Goal: Information Seeking & Learning: Find specific fact

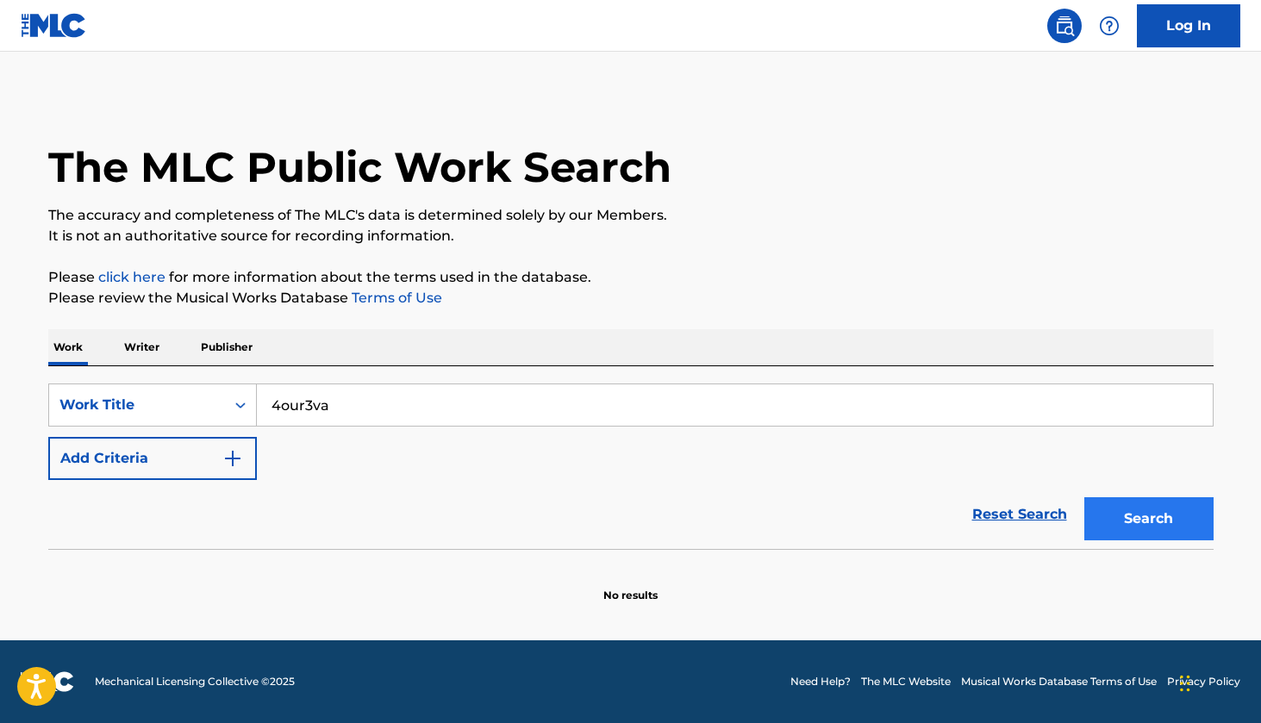
click at [1165, 514] on button "Search" at bounding box center [1148, 518] width 129 height 43
click at [871, 404] on input "4our3va" at bounding box center [735, 404] width 956 height 41
type input "foureva"
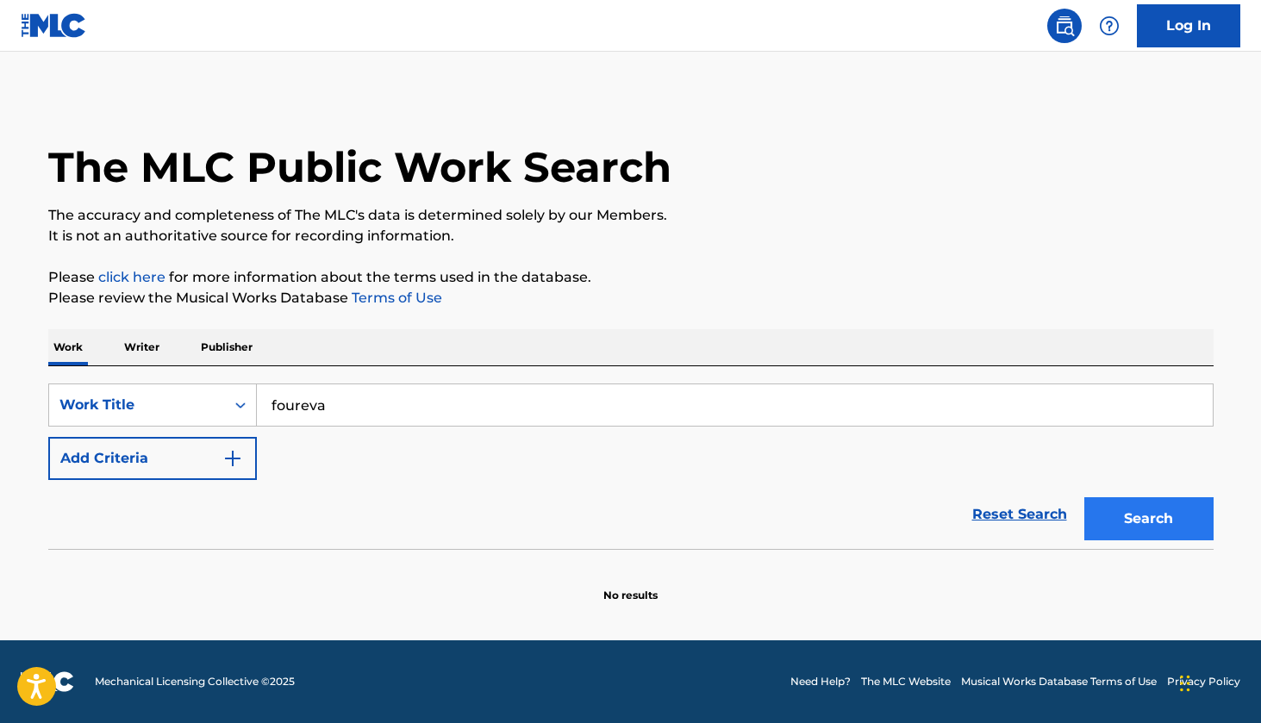
click at [1155, 512] on button "Search" at bounding box center [1148, 518] width 129 height 43
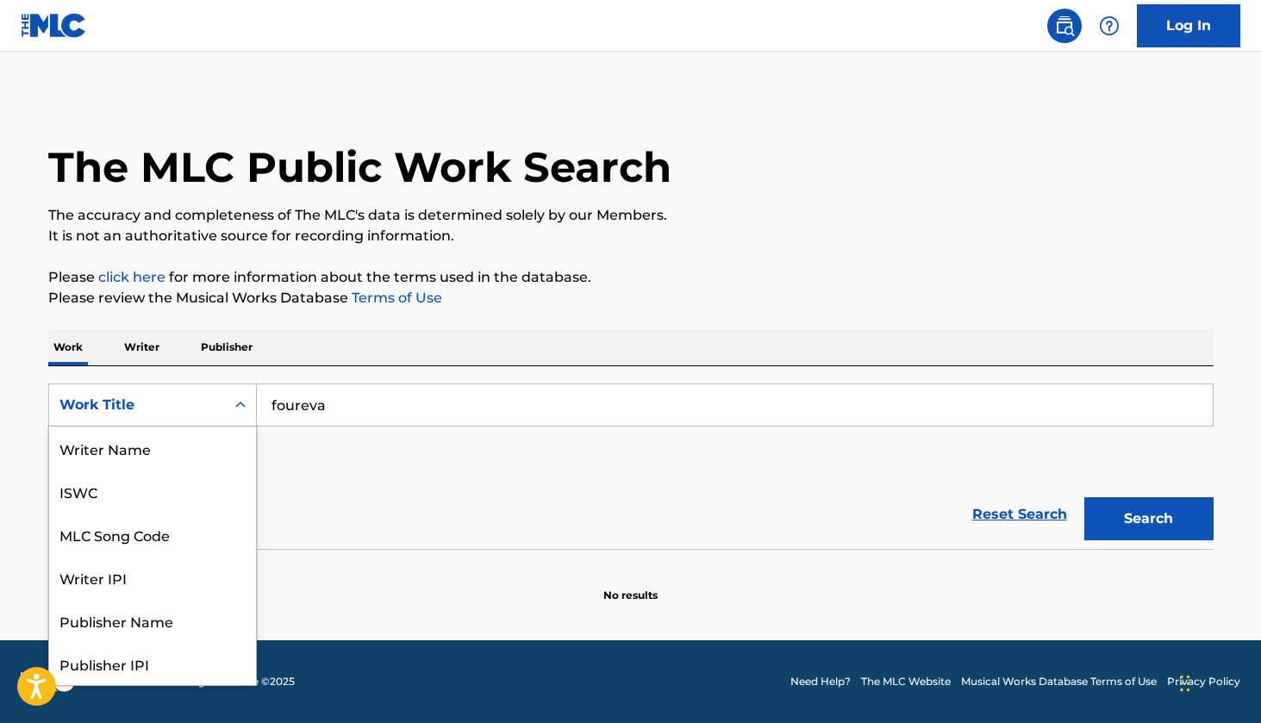
click at [184, 419] on div "Work Title" at bounding box center [137, 405] width 176 height 33
click at [463, 398] on input "foureva" at bounding box center [735, 404] width 956 height 41
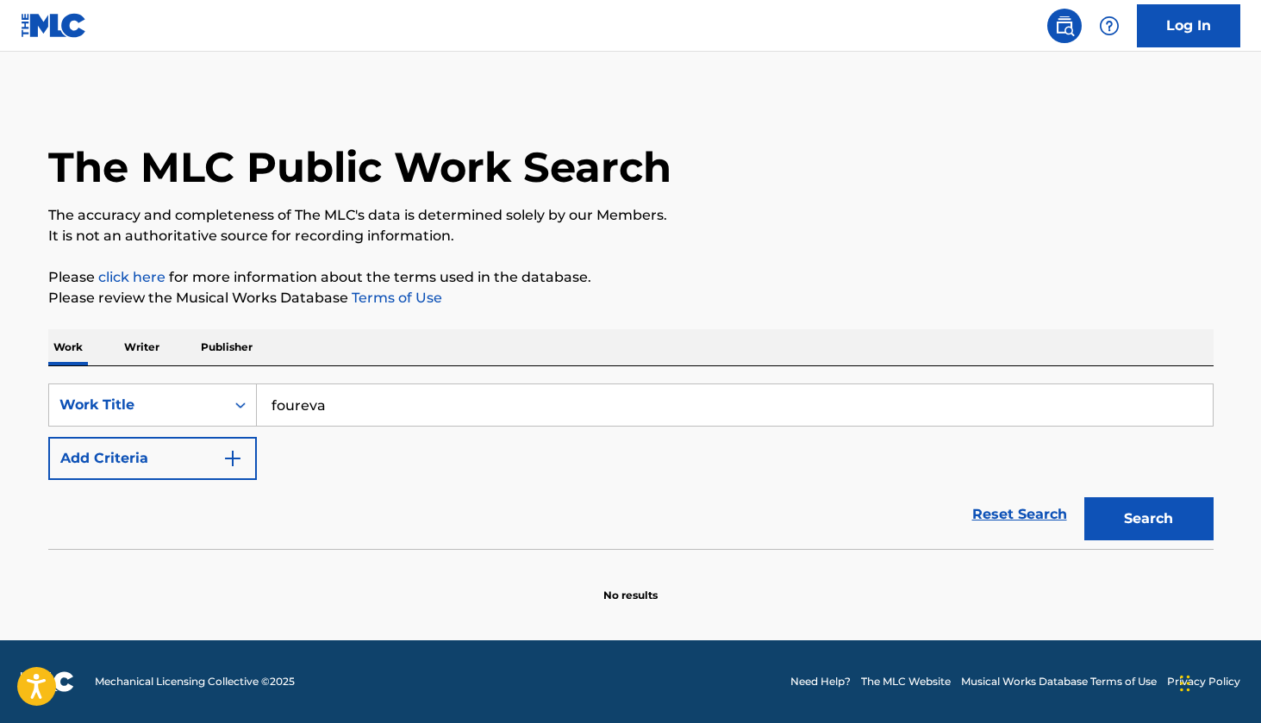
click at [463, 398] on input "foureva" at bounding box center [735, 404] width 956 height 41
click at [1148, 519] on button "Search" at bounding box center [1148, 518] width 129 height 43
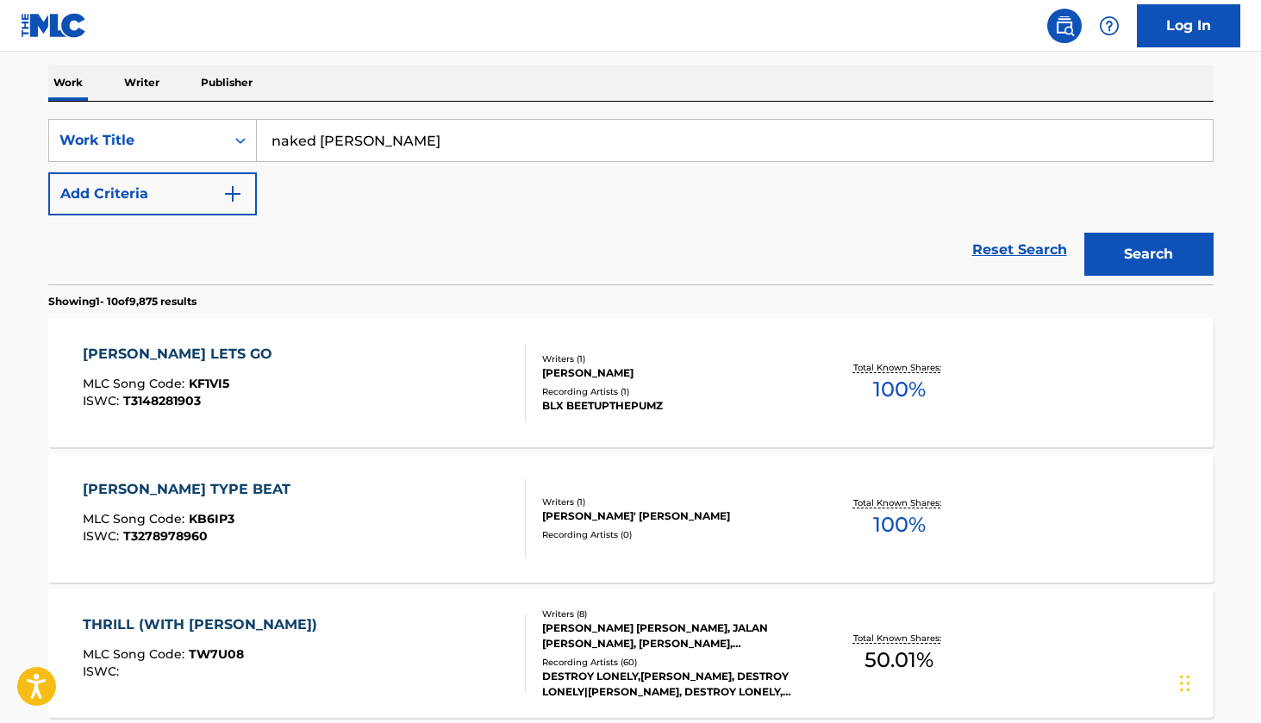
scroll to position [267, 0]
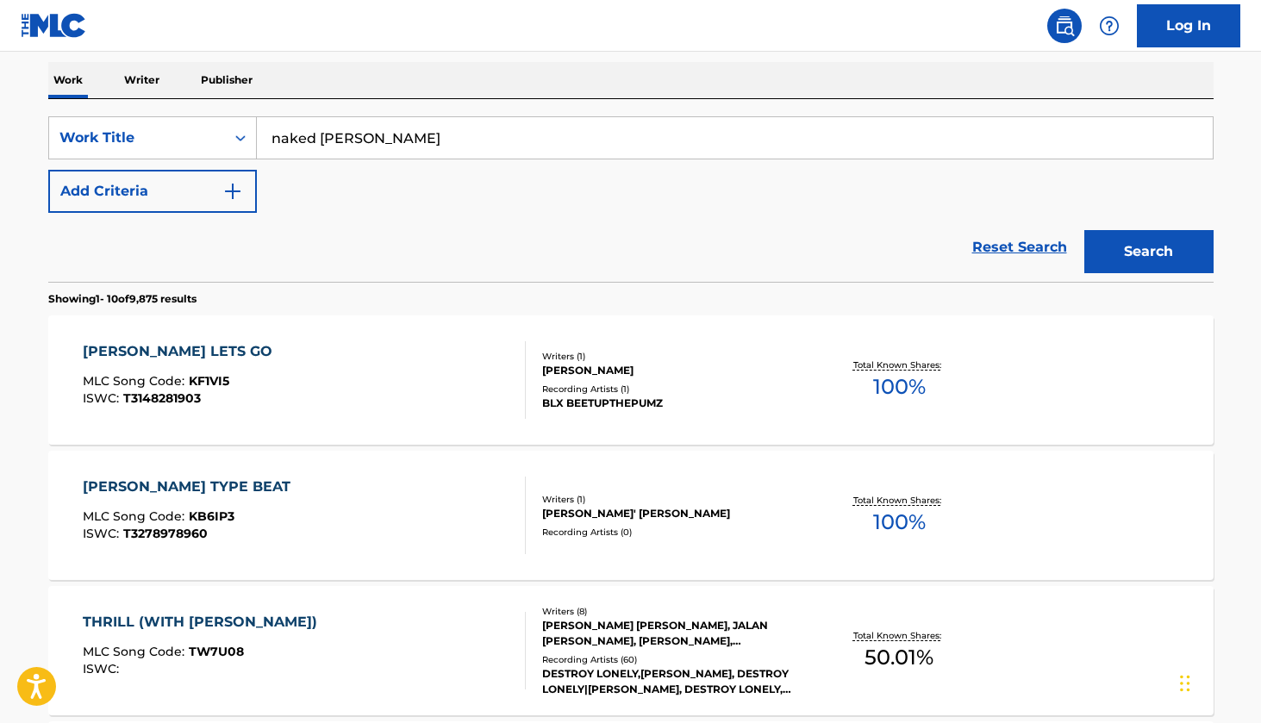
click at [591, 151] on input "naked [PERSON_NAME]" at bounding box center [735, 137] width 956 height 41
type input "naked"
click at [228, 186] on img "Search Form" at bounding box center [232, 191] width 21 height 21
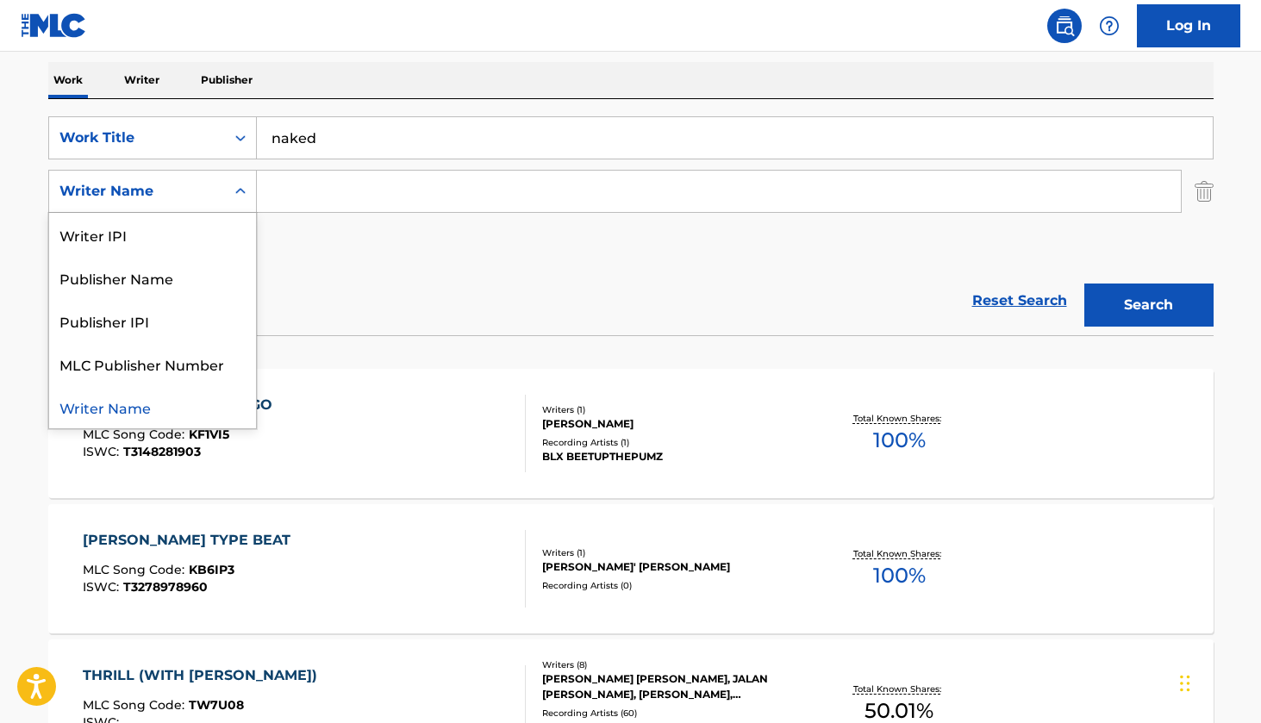
click at [223, 194] on div "Writer Name" at bounding box center [137, 191] width 176 height 33
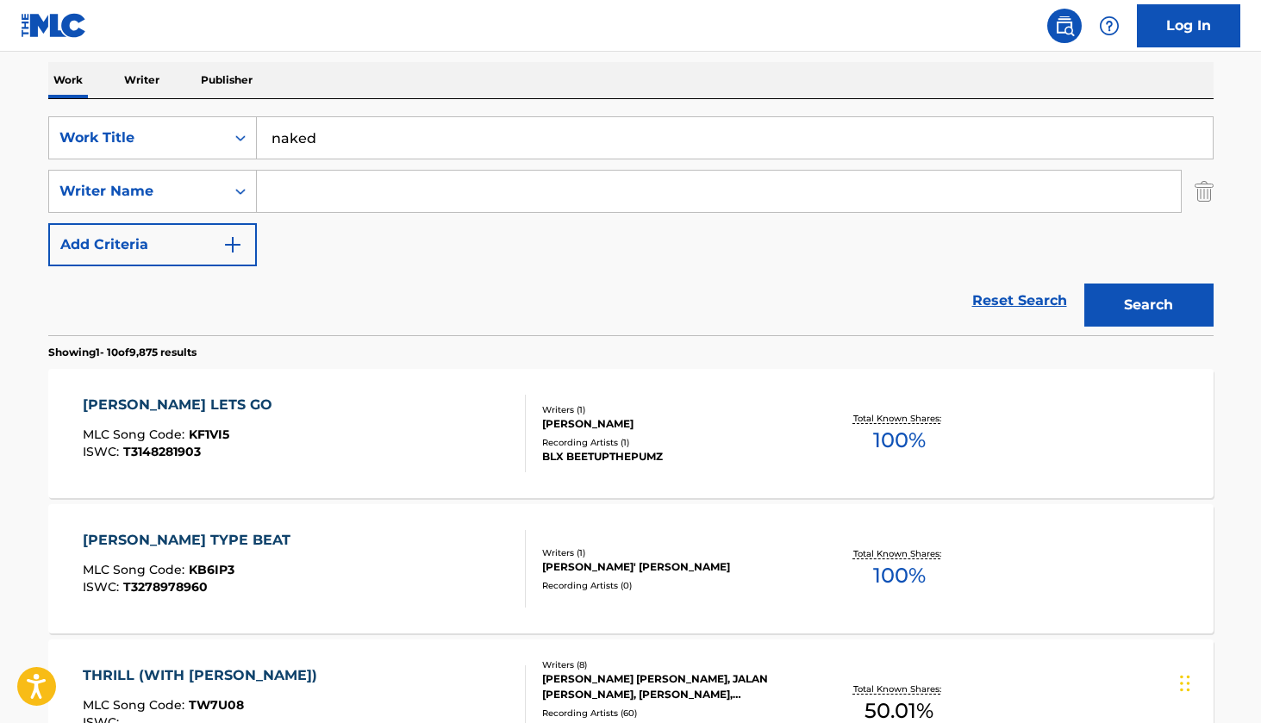
click at [403, 198] on input "Search Form" at bounding box center [719, 191] width 924 height 41
type input "[PERSON_NAME]"
click at [1148, 305] on button "Search" at bounding box center [1148, 305] width 129 height 43
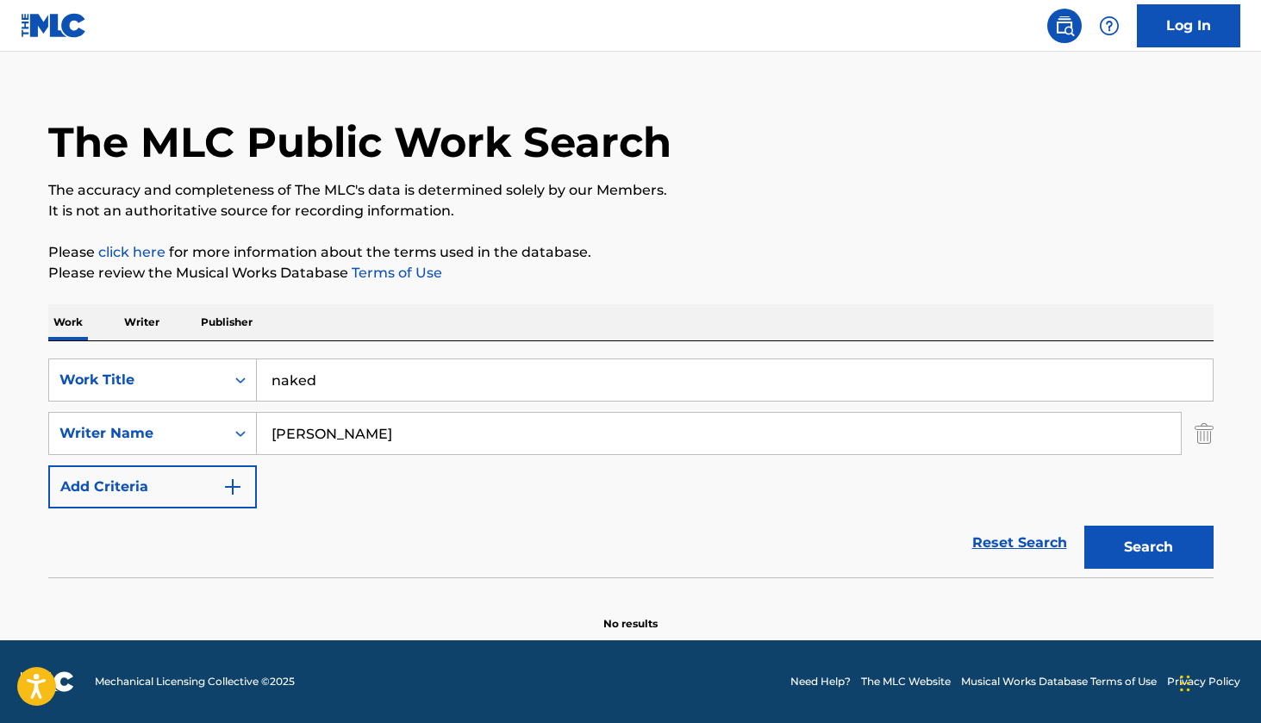
scroll to position [25, 0]
click at [359, 446] on input "[PERSON_NAME]" at bounding box center [719, 433] width 924 height 41
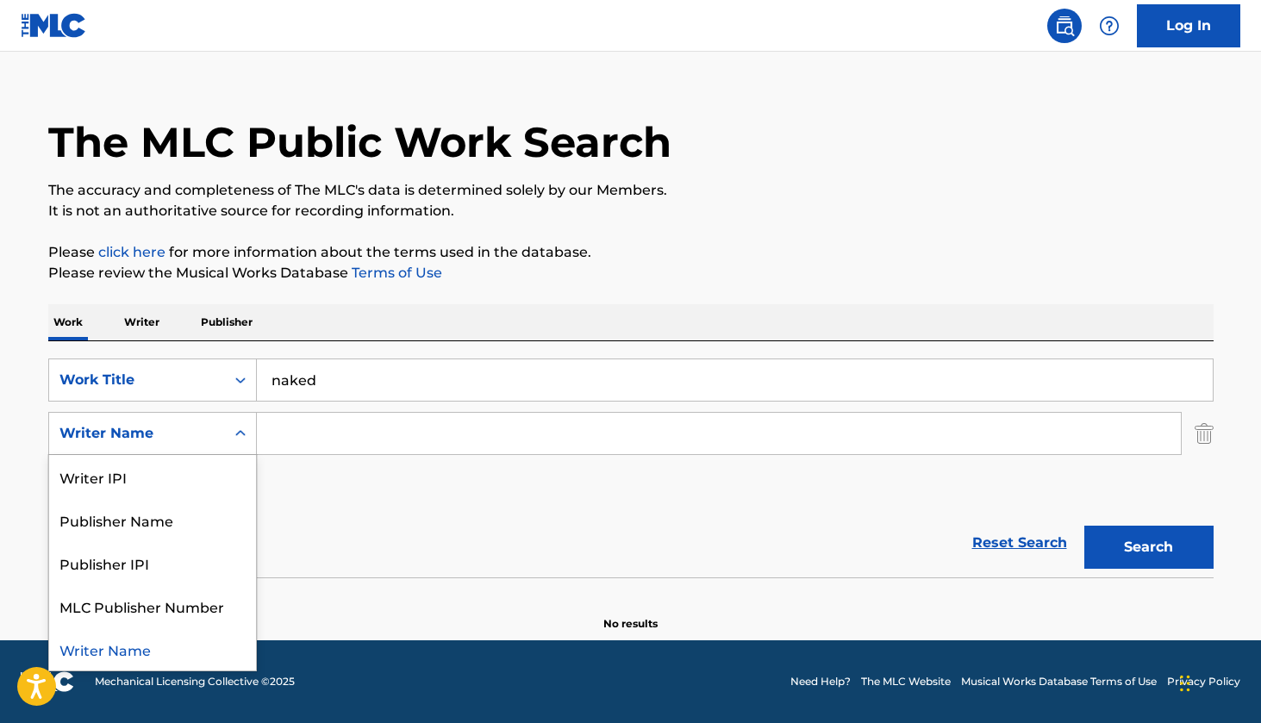
click at [220, 445] on div "Writer Name" at bounding box center [137, 433] width 176 height 33
click at [354, 513] on div "Reset Search Search" at bounding box center [630, 543] width 1165 height 69
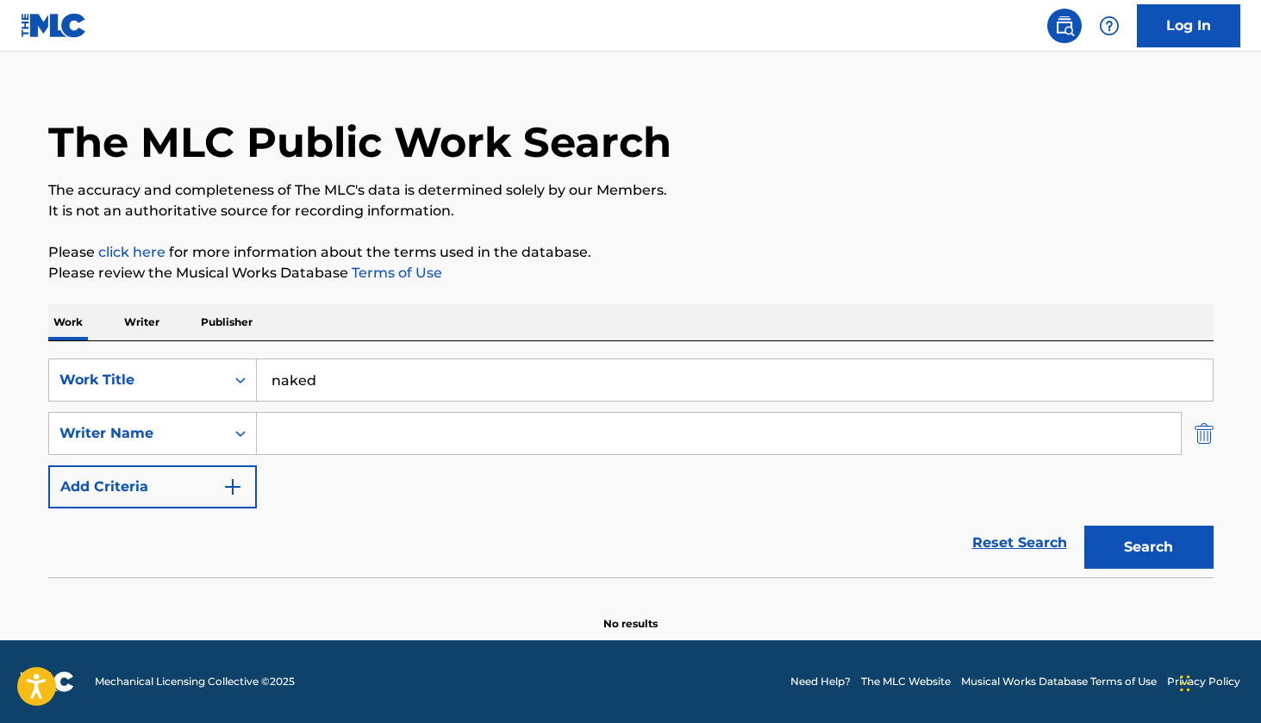
click at [1202, 437] on img "Search Form" at bounding box center [1204, 433] width 19 height 43
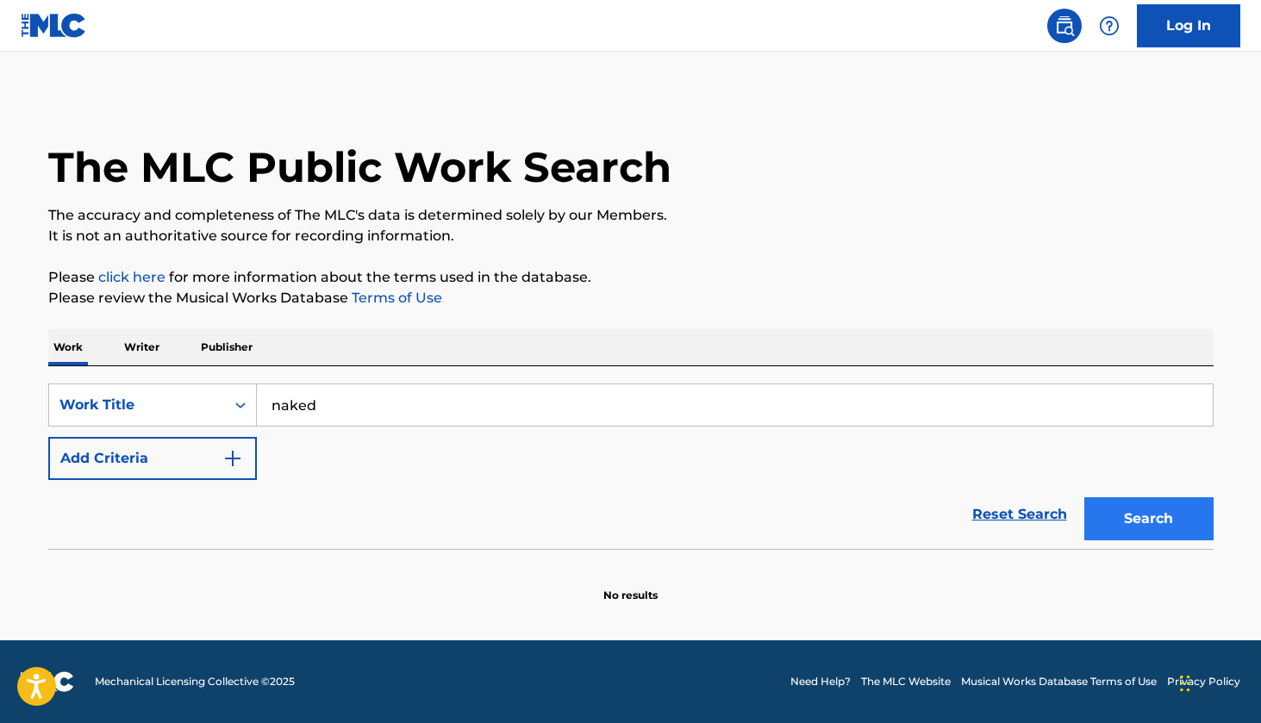
click at [1126, 510] on button "Search" at bounding box center [1148, 518] width 129 height 43
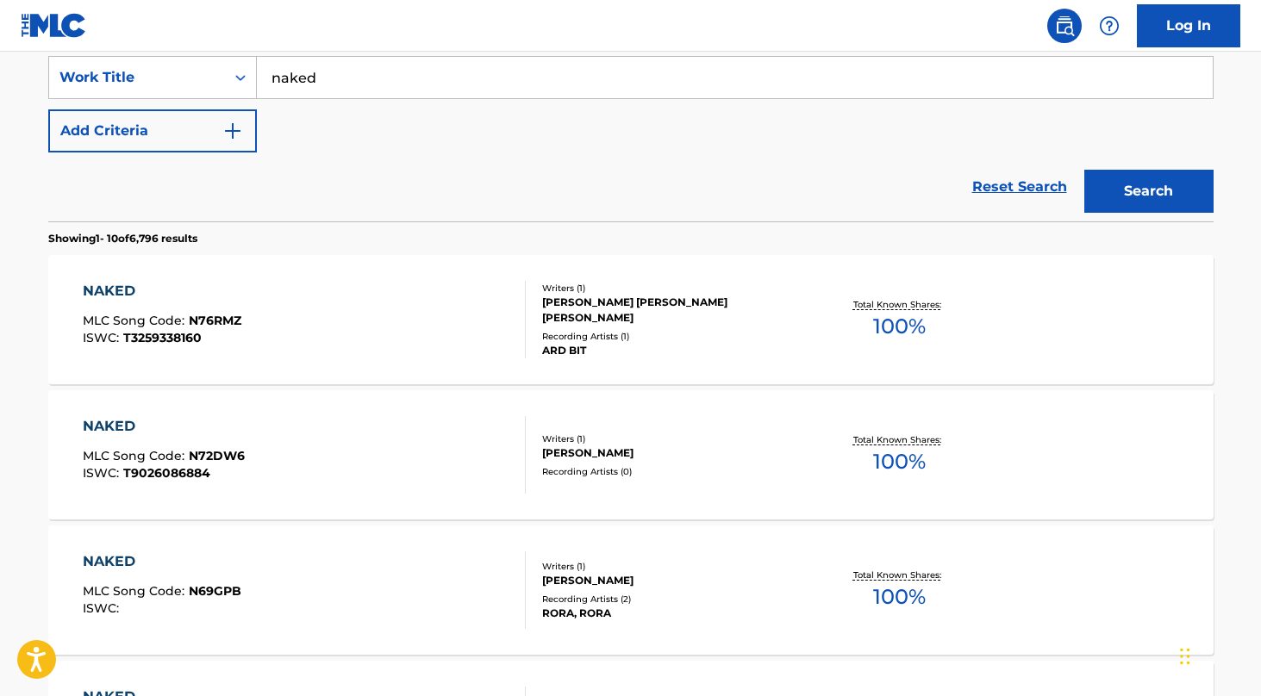
scroll to position [1379, 0]
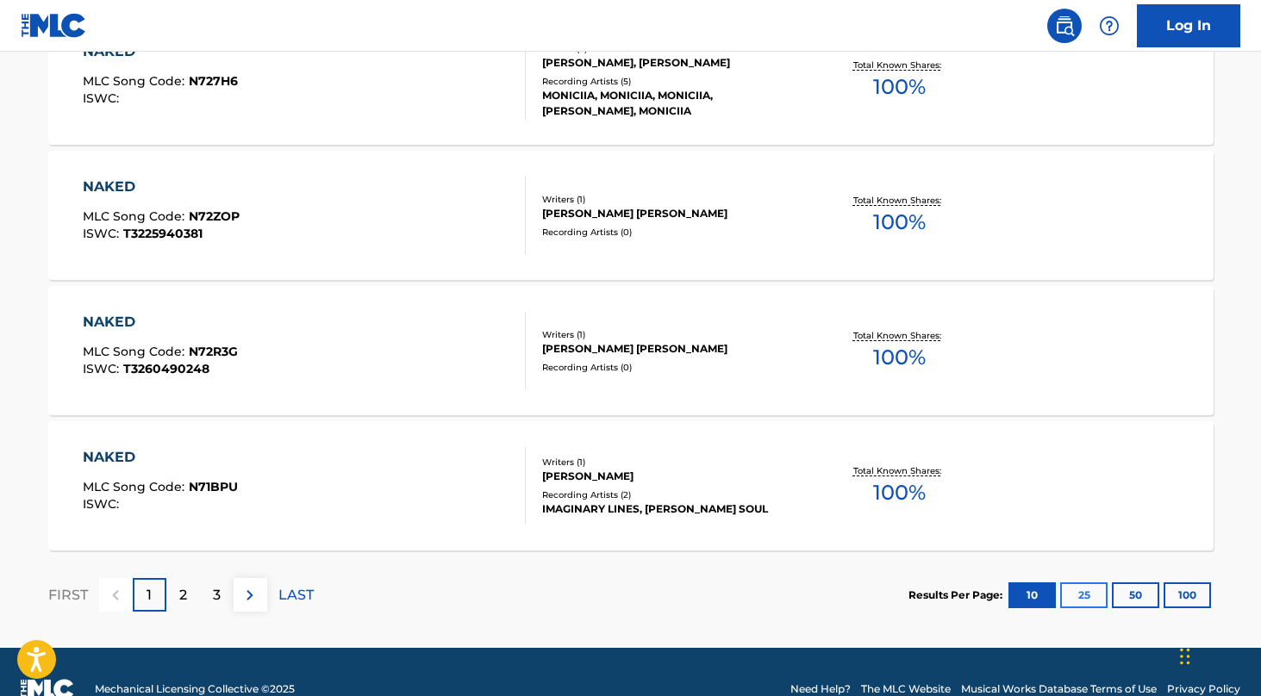
click at [1078, 590] on button "25" at bounding box center [1083, 596] width 47 height 26
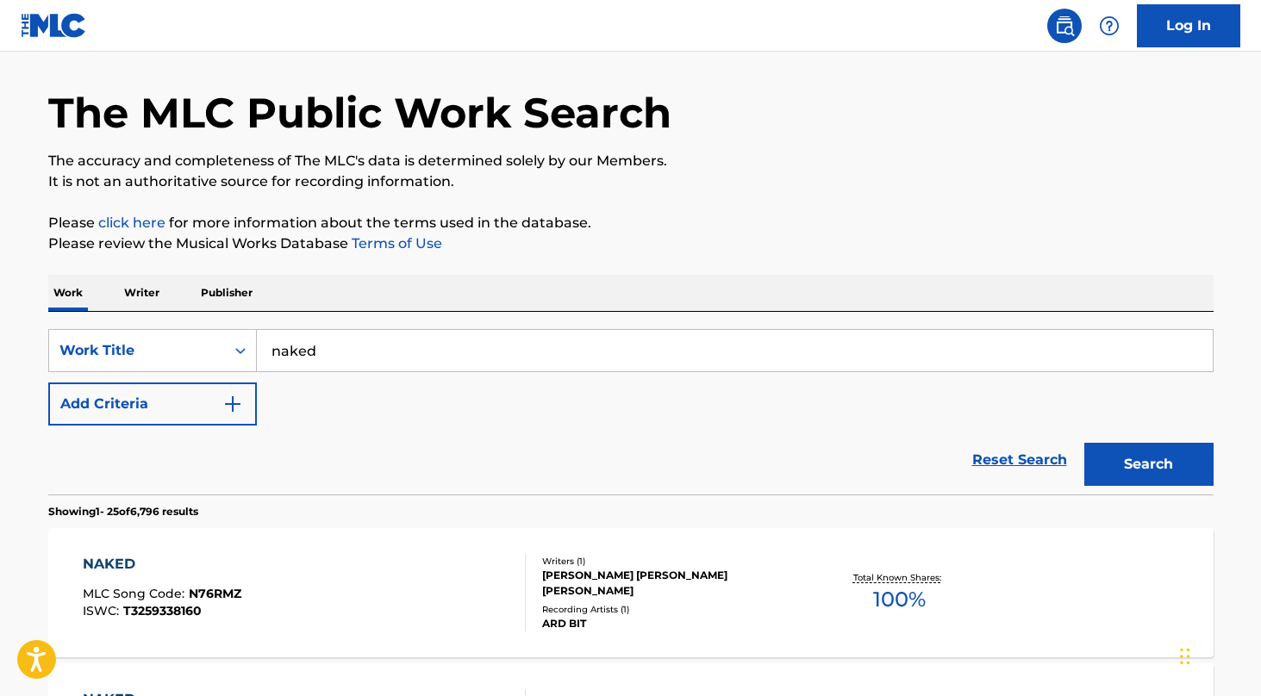
click at [615, 350] on input "naked" at bounding box center [735, 350] width 956 height 41
type input "200 kash"
click at [1157, 478] on button "Search" at bounding box center [1148, 464] width 129 height 43
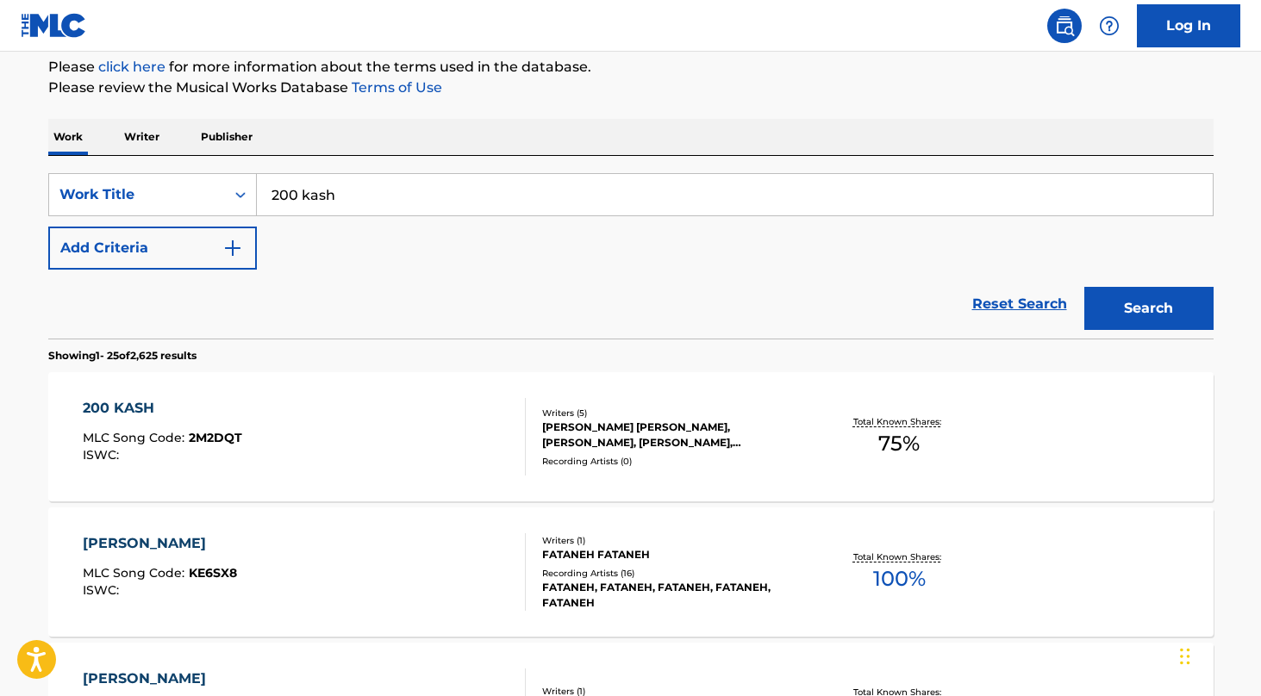
scroll to position [218, 0]
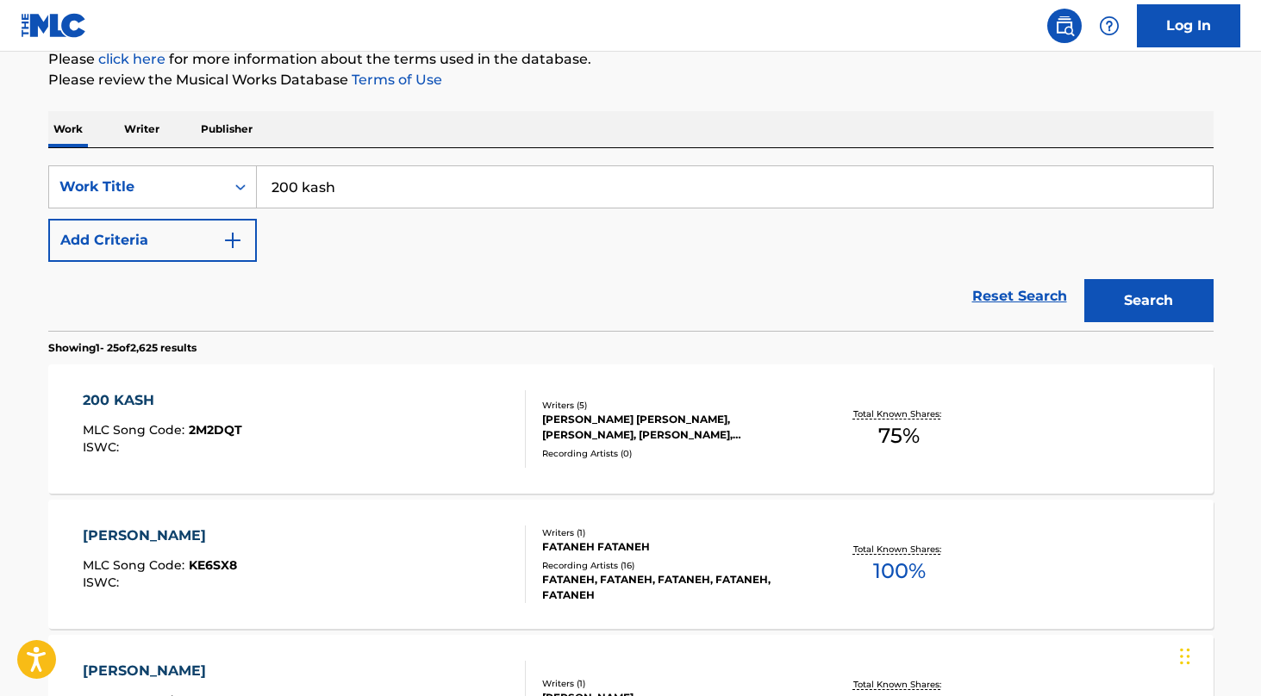
click at [803, 461] on div "200 KASH MLC Song Code : 2M2DQT ISWC : Writers ( 5 ) [PERSON_NAME] [PERSON_NAME…" at bounding box center [630, 429] width 1165 height 129
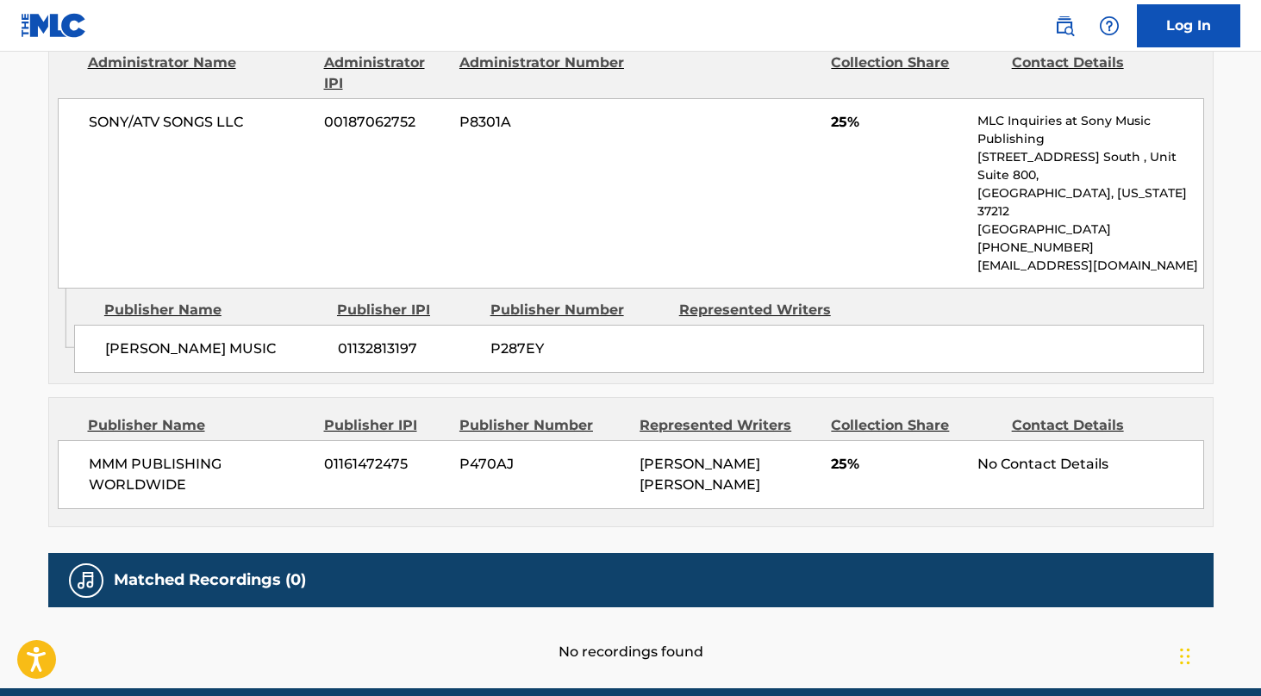
scroll to position [1189, 0]
